Goal: Information Seeking & Learning: Check status

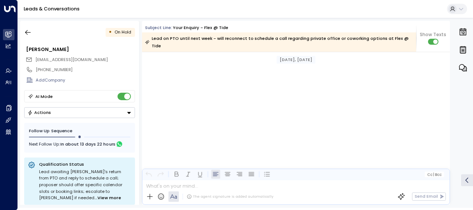
scroll to position [1567, 0]
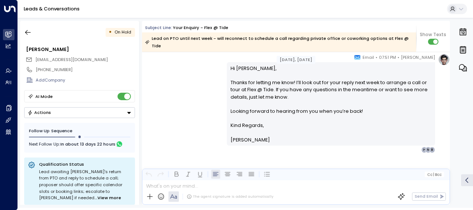
click at [51, 9] on link "Leads & Conversations" at bounding box center [52, 9] width 56 height 6
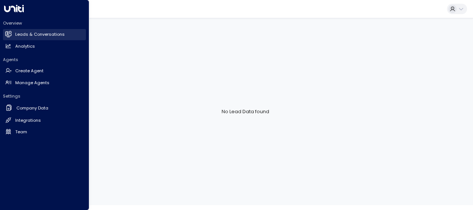
click at [9, 33] on icon at bounding box center [9, 34] width 6 height 4
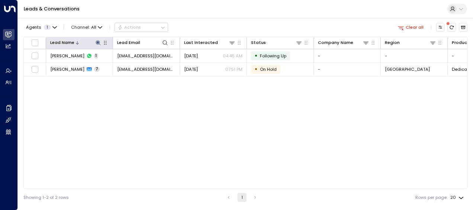
click at [98, 45] on icon at bounding box center [98, 43] width 6 height 6
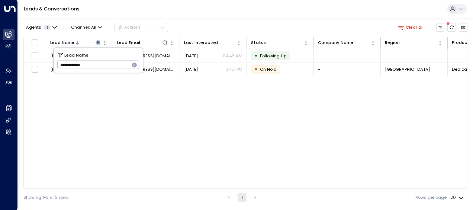
click at [137, 65] on icon "button" at bounding box center [134, 65] width 5 height 5
click at [126, 65] on input "text" at bounding box center [98, 65] width 82 height 12
type input "**********"
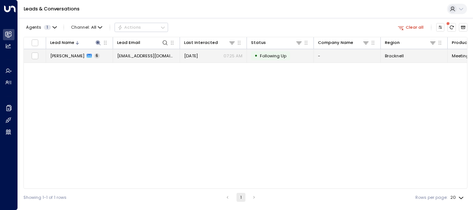
click at [240, 58] on p "07:25 AM" at bounding box center [233, 56] width 19 height 6
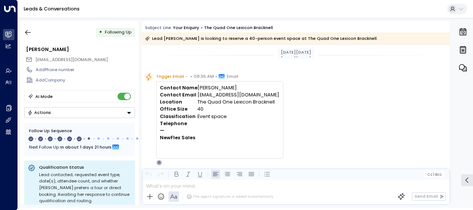
drag, startPoint x: 424, startPoint y: 123, endPoint x: 394, endPoint y: 37, distance: 91.1
drag, startPoint x: 394, startPoint y: 37, endPoint x: 356, endPoint y: 109, distance: 80.9
click at [356, 109] on div "Trigger Email • • 08:36 AM • Email Contact Name [PERSON_NAME] Contact Email [EM…" at bounding box center [297, 119] width 306 height 93
